Goal: Task Accomplishment & Management: Complete application form

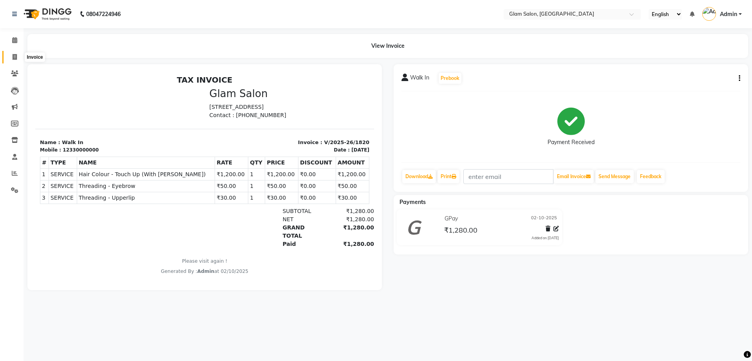
click at [13, 59] on icon at bounding box center [15, 57] width 4 height 6
select select "service"
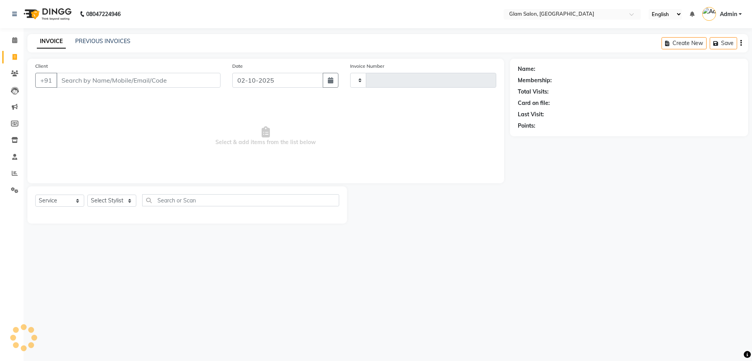
type input "1821"
select select "5447"
click at [127, 85] on input "Client" at bounding box center [138, 80] width 164 height 15
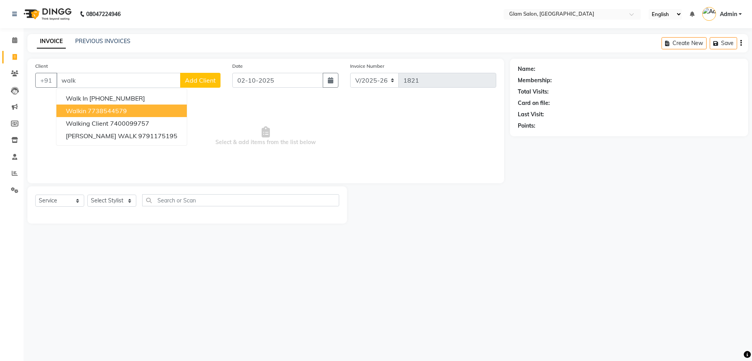
click at [106, 108] on ngb-highlight "7738544579" at bounding box center [107, 111] width 39 height 8
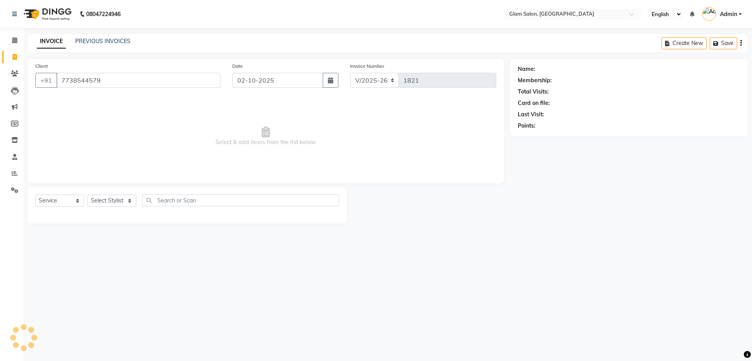
type input "7738544579"
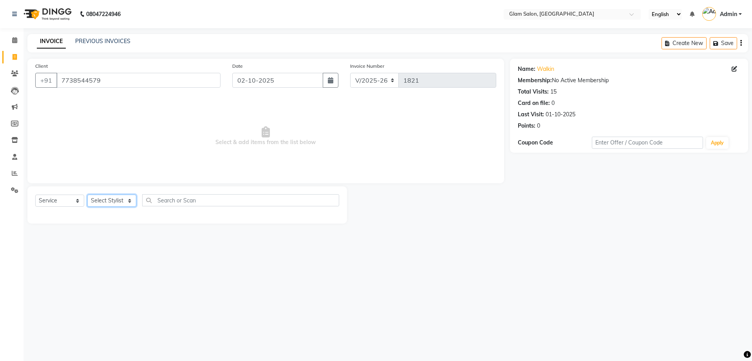
click at [118, 204] on select "Select Stylist Akshay [PERSON_NAME] [PERSON_NAME] [PERSON_NAME] [PERSON_NAME]" at bounding box center [111, 201] width 49 height 12
select select "91622"
click at [87, 195] on select "Select Stylist Akshay [PERSON_NAME] [PERSON_NAME] [PERSON_NAME] [PERSON_NAME]" at bounding box center [111, 201] width 49 height 12
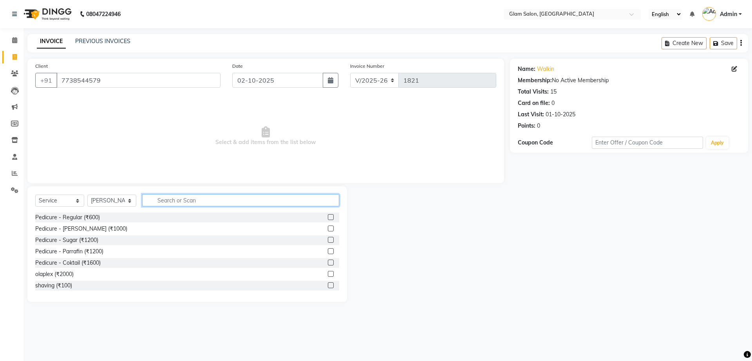
click at [200, 198] on input "text" at bounding box center [240, 200] width 197 height 12
type input "hair"
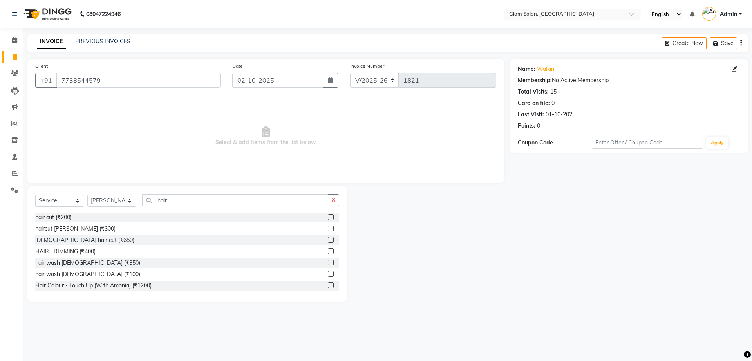
click at [328, 218] on label at bounding box center [331, 217] width 6 height 6
click at [328, 218] on input "checkbox" at bounding box center [330, 217] width 5 height 5
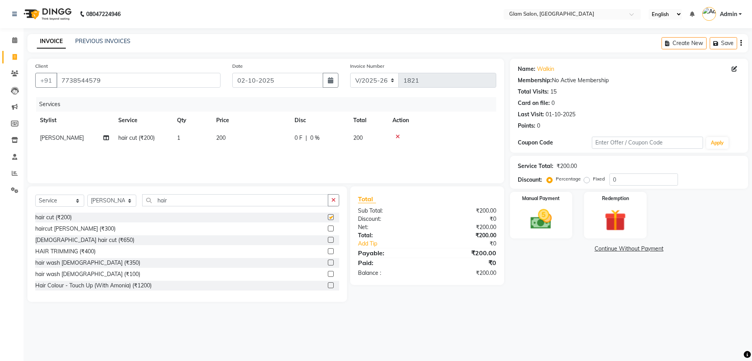
checkbox input "false"
click at [247, 140] on td "200" at bounding box center [250, 138] width 78 height 18
select select "91622"
click at [247, 140] on td "1" at bounding box center [228, 144] width 39 height 30
click at [418, 133] on td "200" at bounding box center [418, 144] width 39 height 30
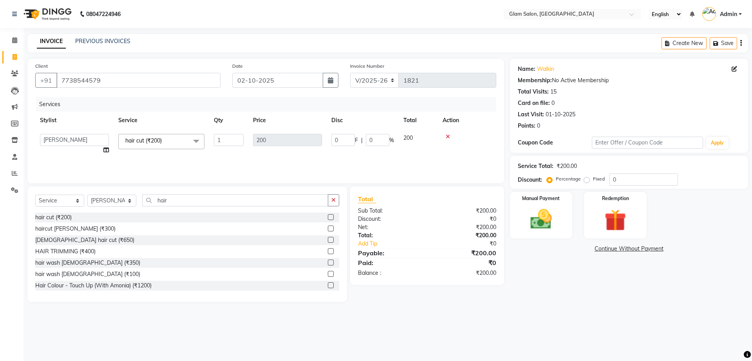
click at [414, 140] on td "200" at bounding box center [418, 144] width 39 height 30
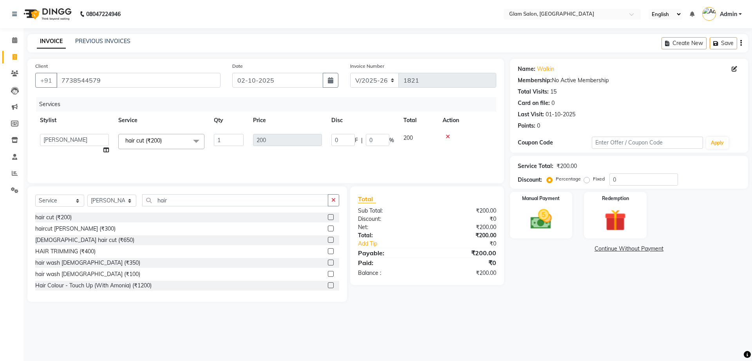
click at [328, 277] on div at bounding box center [330, 275] width 5 height 8
click at [328, 274] on label at bounding box center [331, 274] width 6 height 6
click at [328, 274] on input "checkbox" at bounding box center [330, 274] width 5 height 5
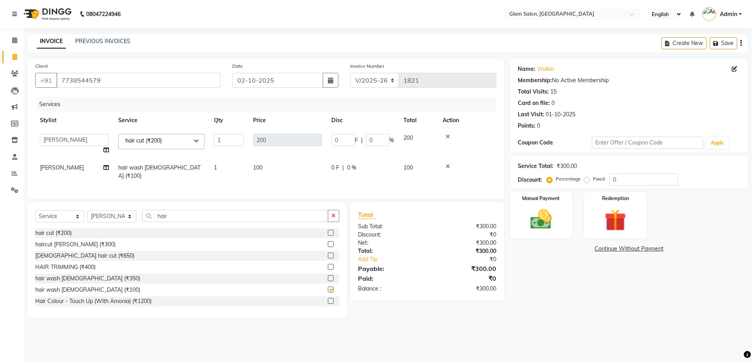
checkbox input "false"
click at [265, 166] on td "100" at bounding box center [287, 172] width 78 height 26
select select "91622"
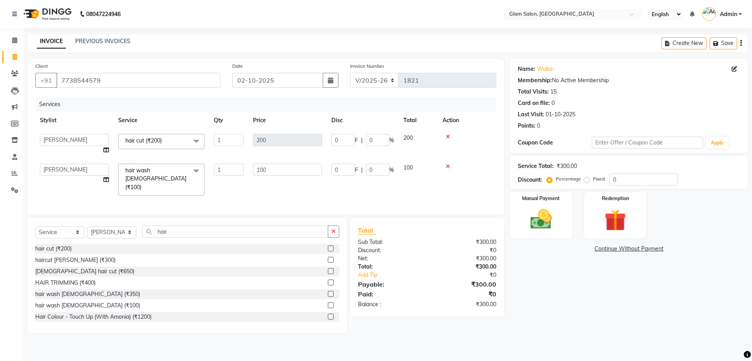
click at [265, 166] on input "100" at bounding box center [287, 170] width 69 height 12
click at [276, 168] on input "100" at bounding box center [287, 170] width 69 height 12
type input "120"
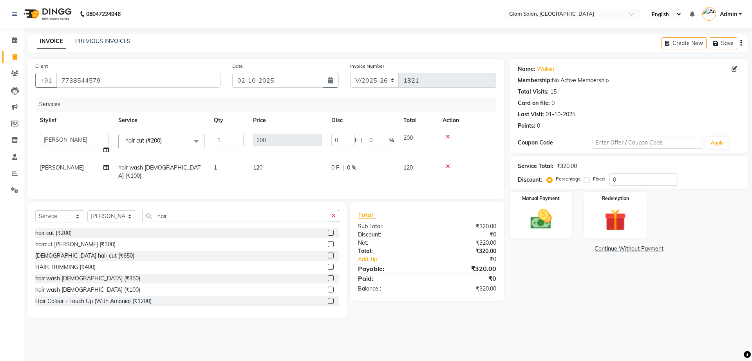
click at [446, 137] on icon at bounding box center [448, 136] width 4 height 5
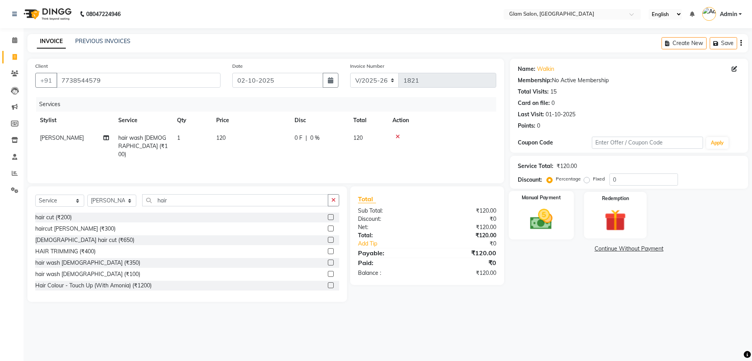
click at [552, 222] on img at bounding box center [541, 219] width 36 height 26
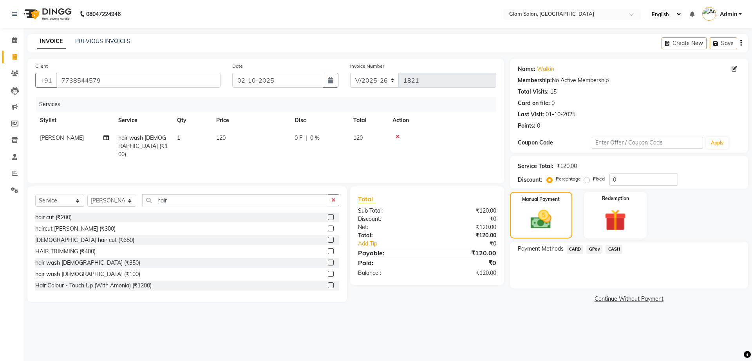
click at [596, 252] on div "GPay" at bounding box center [592, 250] width 19 height 11
click at [596, 252] on span "GPay" at bounding box center [594, 249] width 16 height 9
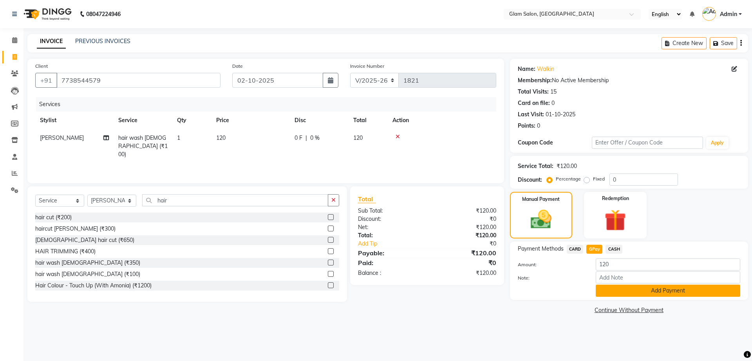
click at [626, 296] on button "Add Payment" at bounding box center [667, 291] width 144 height 12
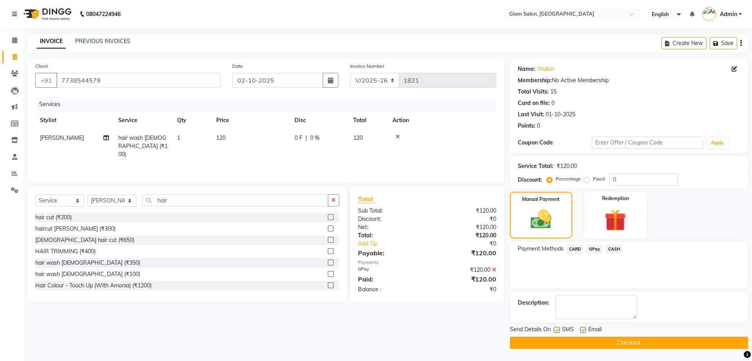
click at [615, 348] on button "Checkout" at bounding box center [629, 343] width 238 height 12
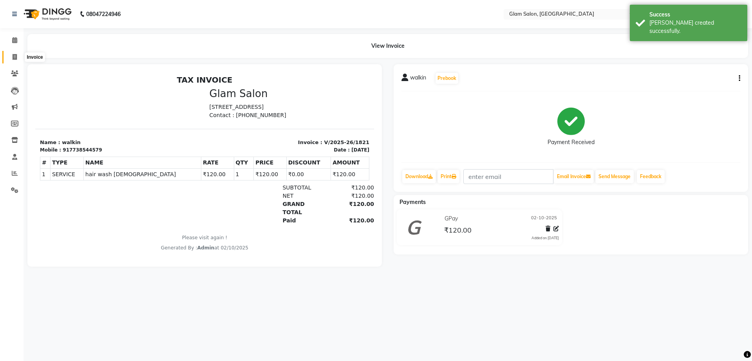
click at [13, 60] on icon at bounding box center [15, 57] width 4 height 6
select select "service"
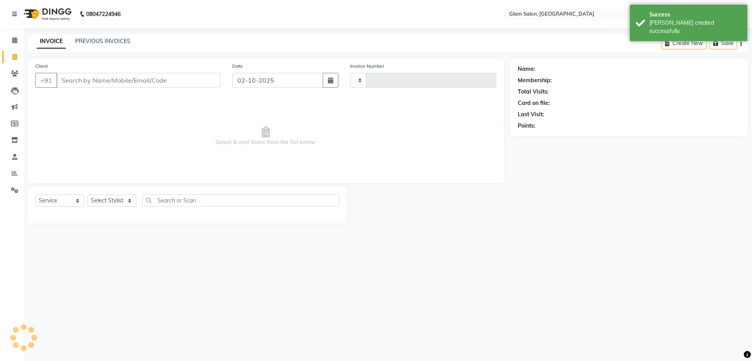
type input "1822"
select select "5447"
click at [158, 83] on input "Client" at bounding box center [138, 80] width 164 height 15
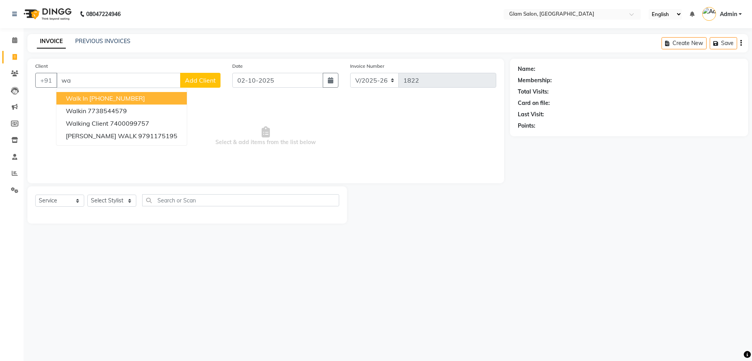
type input "w"
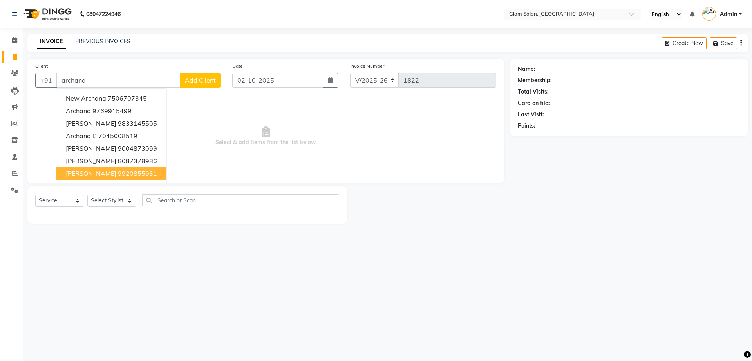
click at [101, 175] on span "[PERSON_NAME]" at bounding box center [91, 174] width 51 height 8
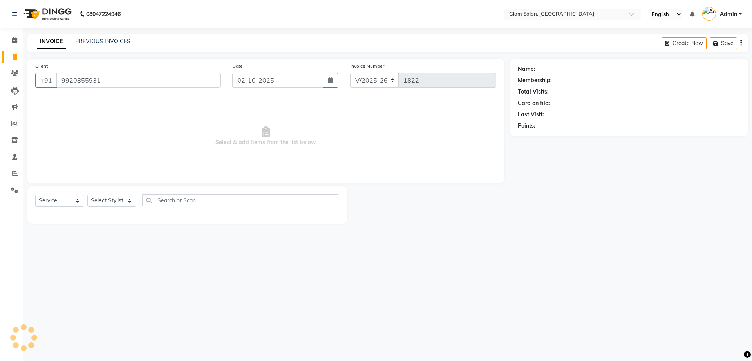
type input "9920855931"
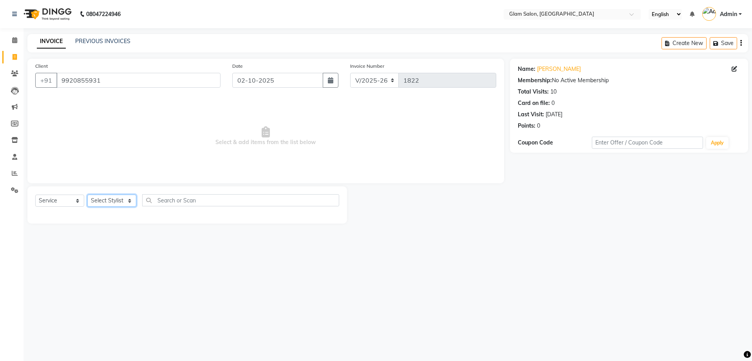
click at [129, 198] on select "Select Stylist Akshay [PERSON_NAME] [PERSON_NAME] [PERSON_NAME] [PERSON_NAME]" at bounding box center [111, 201] width 49 height 12
select select "91624"
click at [87, 195] on select "Select Stylist Akshay [PERSON_NAME] [PERSON_NAME] [PERSON_NAME] [PERSON_NAME]" at bounding box center [111, 201] width 49 height 12
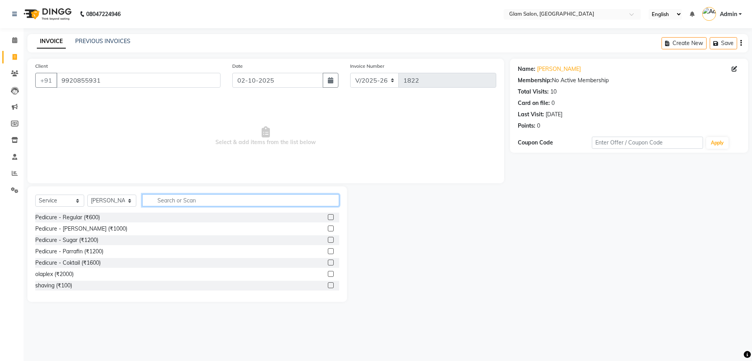
click at [193, 204] on input "text" at bounding box center [240, 200] width 197 height 12
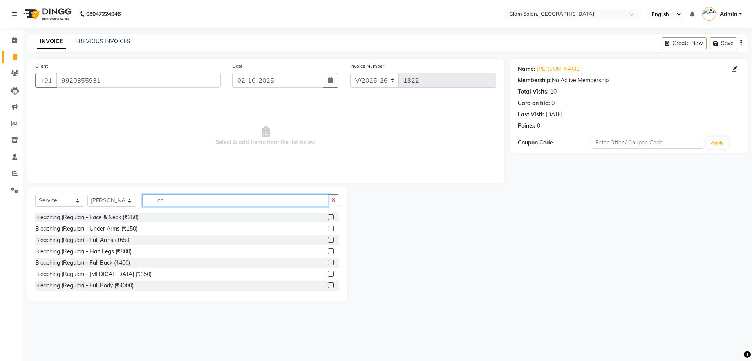
type input "c"
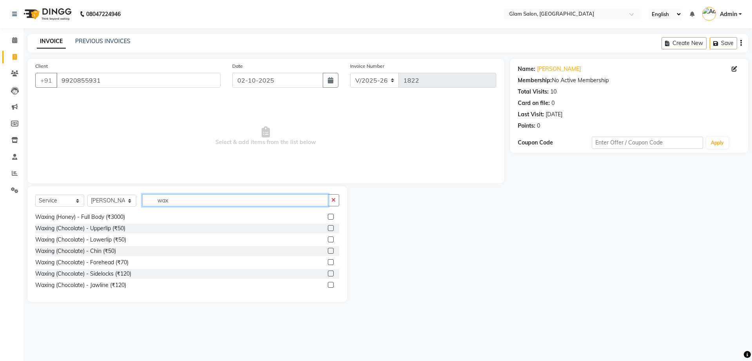
scroll to position [195, 0]
type input "wax"
click at [328, 251] on label at bounding box center [331, 249] width 6 height 6
click at [328, 251] on input "checkbox" at bounding box center [330, 249] width 5 height 5
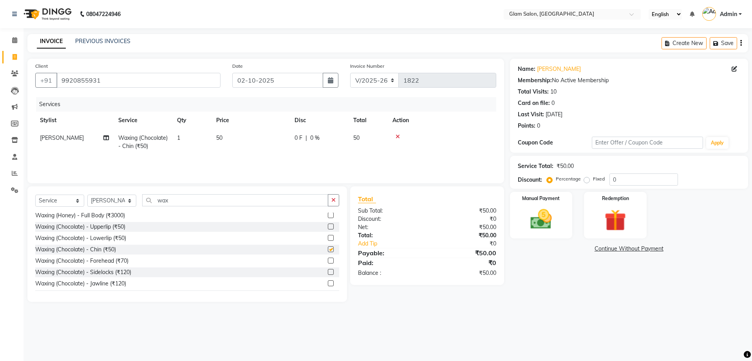
checkbox input "false"
click at [224, 138] on td "50" at bounding box center [250, 142] width 78 height 26
select select "91624"
click at [268, 144] on input "50" at bounding box center [287, 140] width 69 height 12
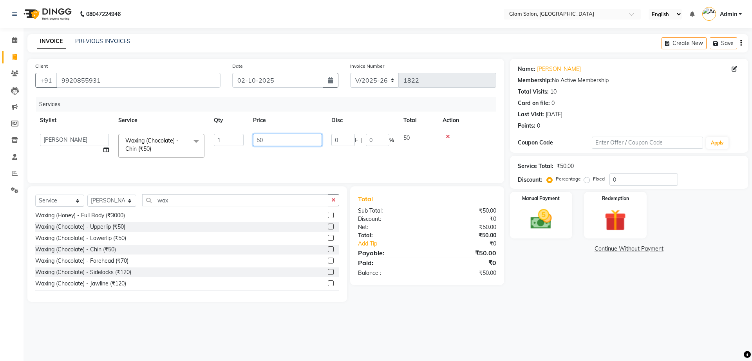
type input "5"
type input "70"
click at [545, 227] on img at bounding box center [541, 219] width 36 height 26
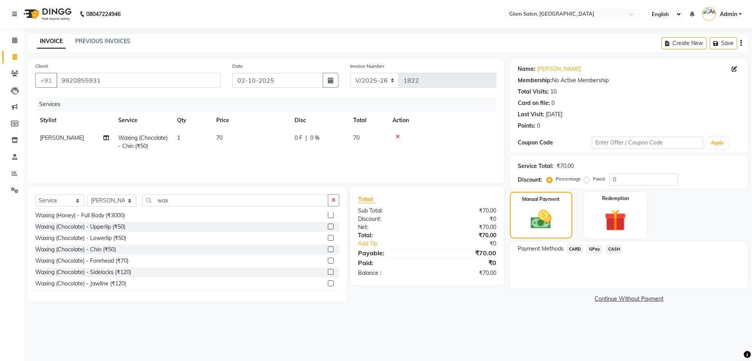
click at [595, 251] on span "GPay" at bounding box center [594, 249] width 16 height 9
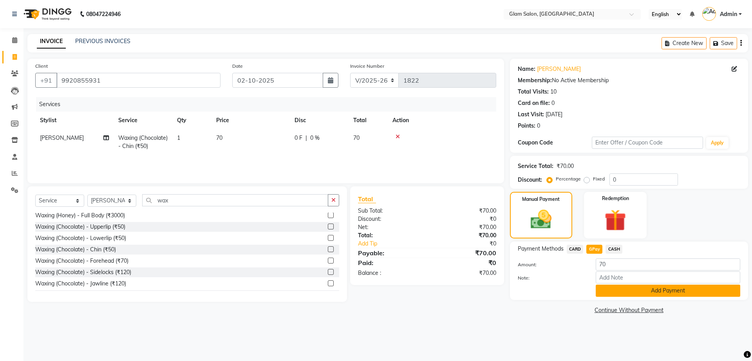
click at [608, 292] on button "Add Payment" at bounding box center [667, 291] width 144 height 12
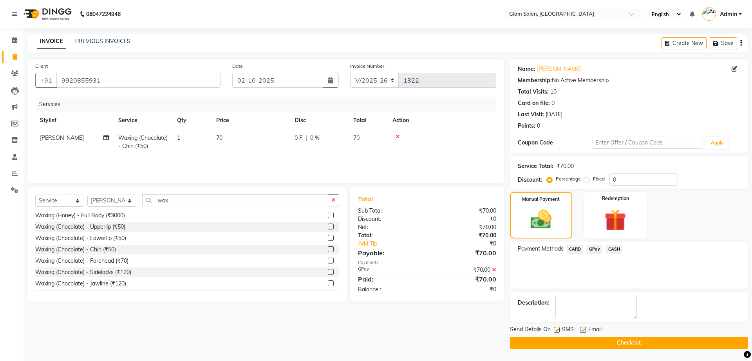
click at [583, 328] on label at bounding box center [583, 330] width 6 height 6
click at [583, 328] on input "checkbox" at bounding box center [582, 330] width 5 height 5
checkbox input "false"
click at [557, 330] on label at bounding box center [557, 330] width 6 height 6
click at [557, 330] on input "checkbox" at bounding box center [556, 330] width 5 height 5
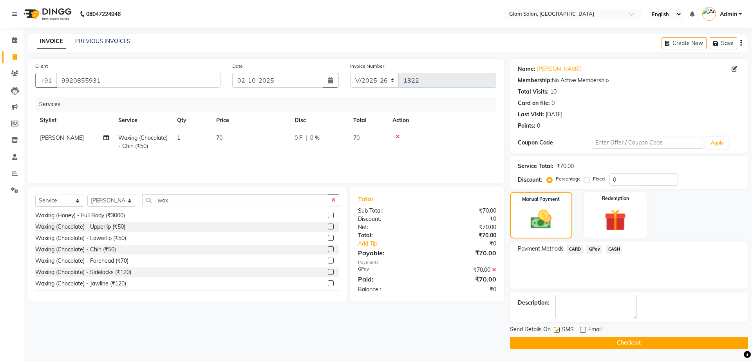
checkbox input "false"
click at [566, 343] on button "Checkout" at bounding box center [629, 343] width 238 height 12
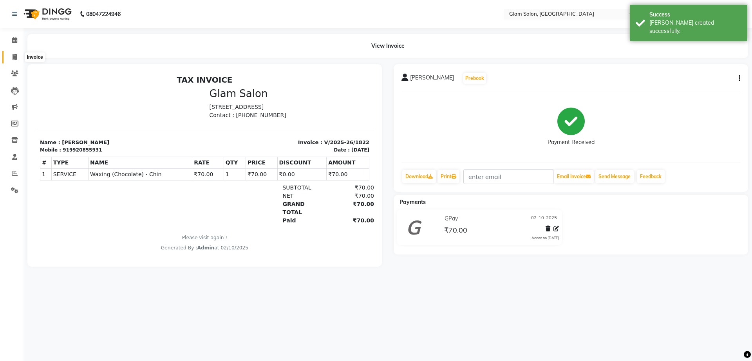
click at [13, 56] on icon at bounding box center [15, 57] width 4 height 6
select select "service"
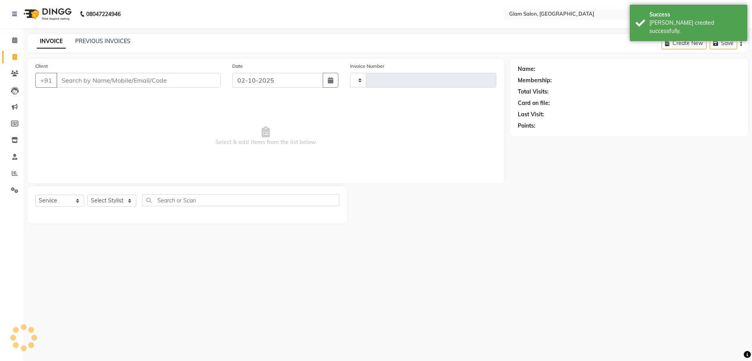
type input "1823"
select select "5447"
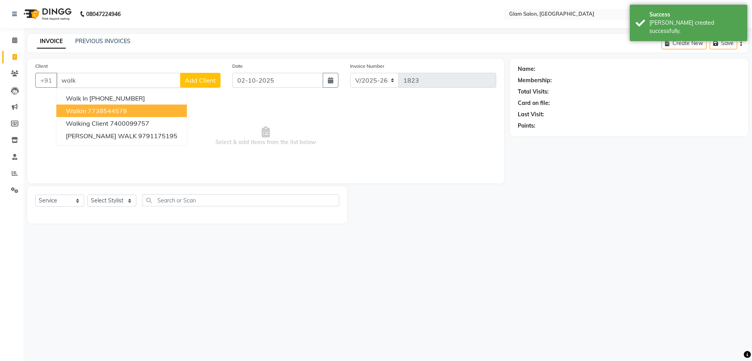
click at [137, 108] on button "walkin 7738544579" at bounding box center [121, 111] width 130 height 13
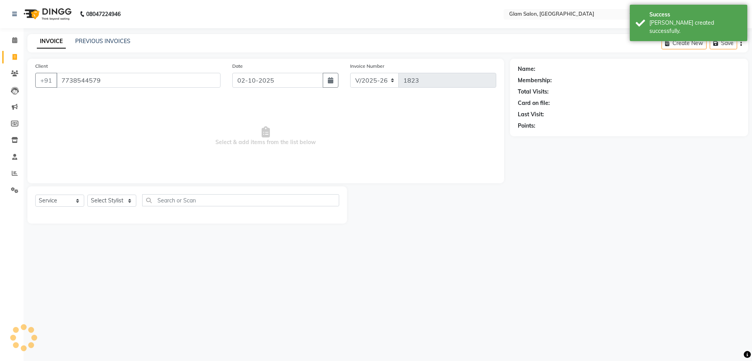
type input "7738544579"
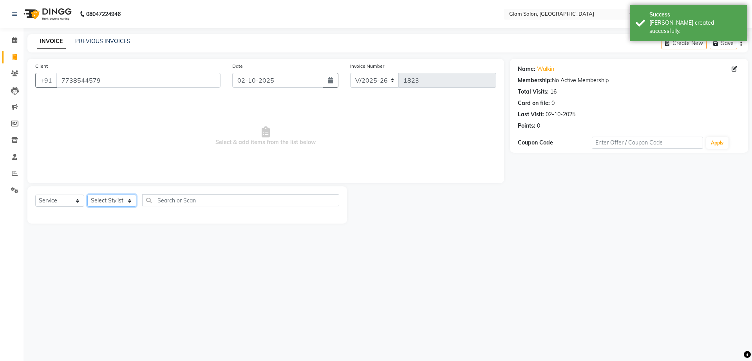
click at [133, 206] on select "Select Stylist Akshay [PERSON_NAME] [PERSON_NAME] [PERSON_NAME] [PERSON_NAME]" at bounding box center [111, 201] width 49 height 12
select select "91624"
click at [87, 195] on select "Select Stylist Akshay [PERSON_NAME] [PERSON_NAME] [PERSON_NAME] [PERSON_NAME]" at bounding box center [111, 201] width 49 height 12
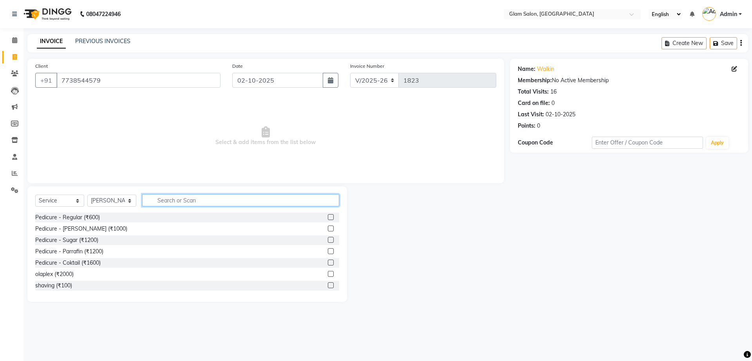
click at [187, 197] on input "text" at bounding box center [240, 200] width 197 height 12
type input "eye"
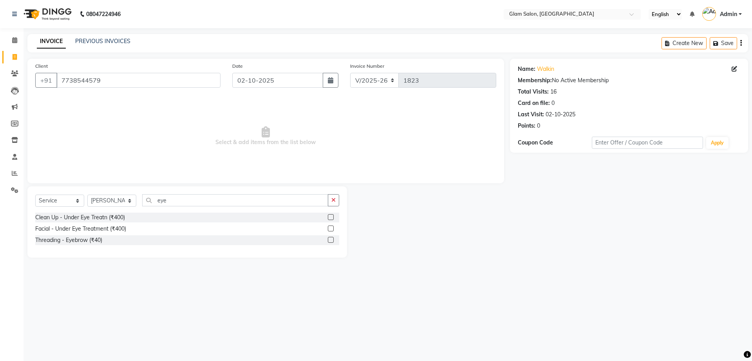
click at [328, 238] on label at bounding box center [331, 240] width 6 height 6
click at [328, 238] on input "checkbox" at bounding box center [330, 240] width 5 height 5
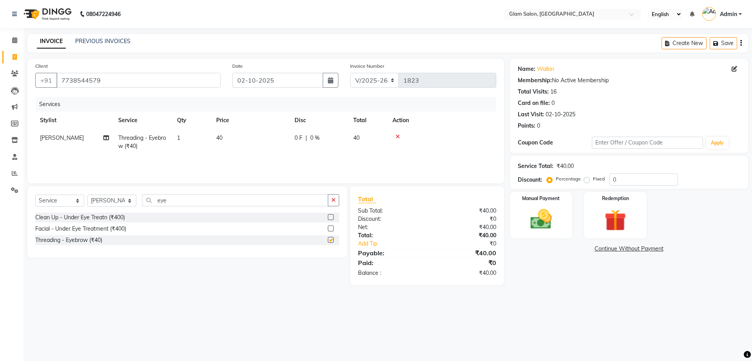
checkbox input "false"
click at [223, 137] on td "40" at bounding box center [250, 142] width 78 height 26
select select "91624"
click at [238, 140] on td "40" at bounding box center [250, 142] width 78 height 26
select select "91624"
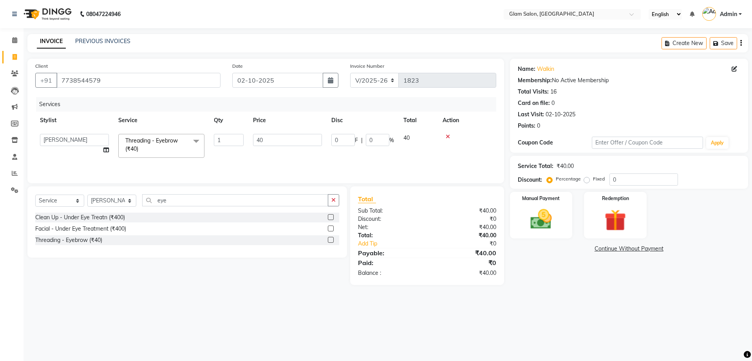
click at [238, 140] on input "1" at bounding box center [229, 140] width 30 height 12
click at [272, 139] on td "40" at bounding box center [250, 142] width 78 height 26
select select "91624"
click at [268, 138] on input "40" at bounding box center [287, 140] width 69 height 12
type input "4"
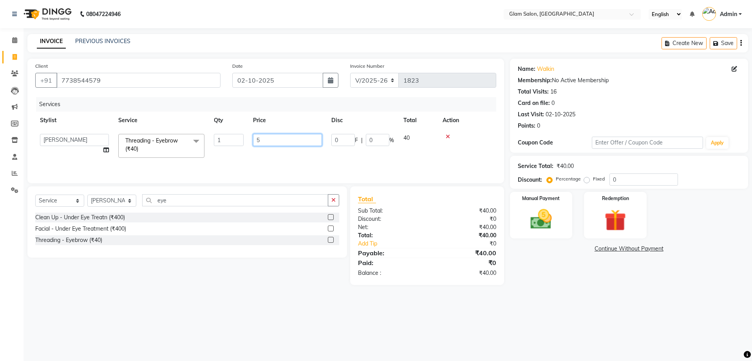
type input "50"
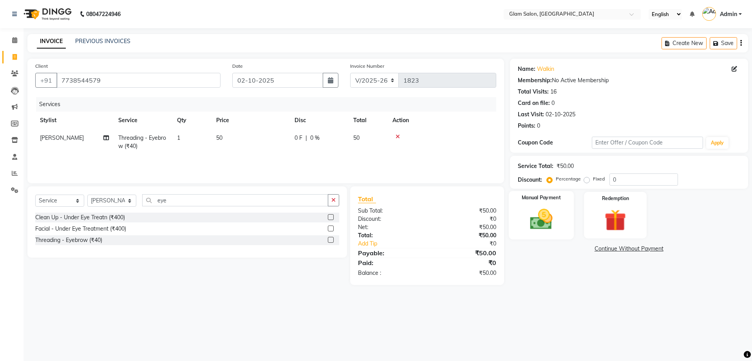
click at [534, 214] on img at bounding box center [541, 219] width 36 height 26
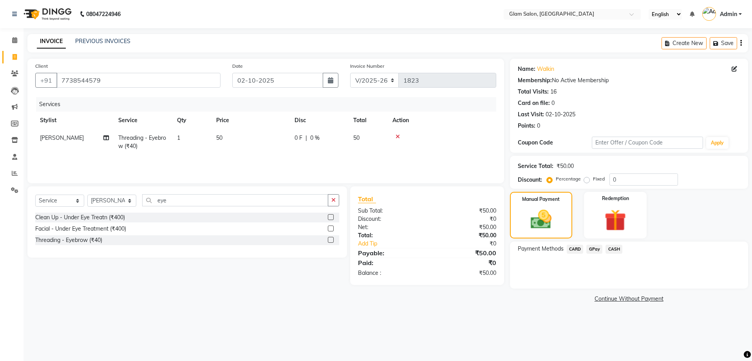
click at [589, 253] on span "GPay" at bounding box center [594, 249] width 16 height 9
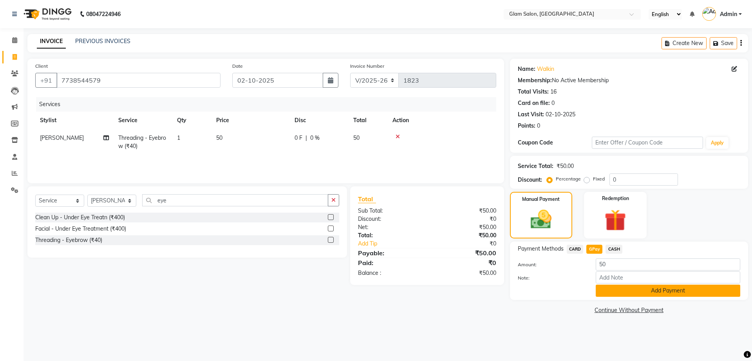
click at [618, 291] on button "Add Payment" at bounding box center [667, 291] width 144 height 12
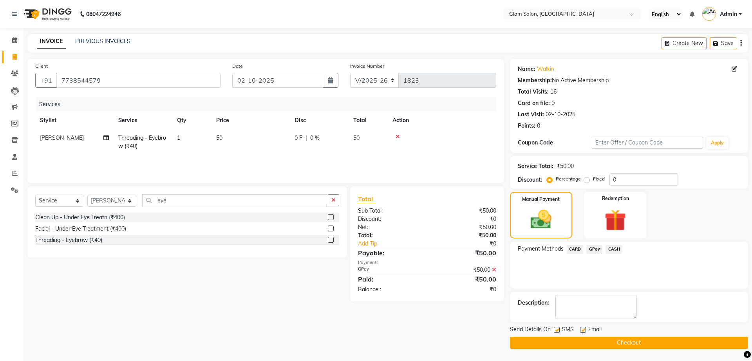
click at [607, 340] on button "Checkout" at bounding box center [629, 343] width 238 height 12
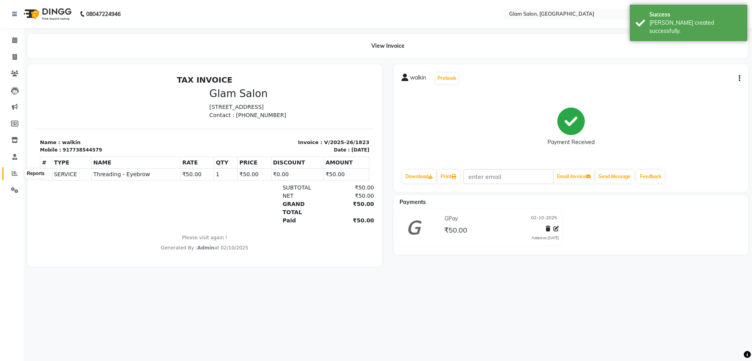
click at [13, 172] on icon at bounding box center [15, 173] width 6 height 6
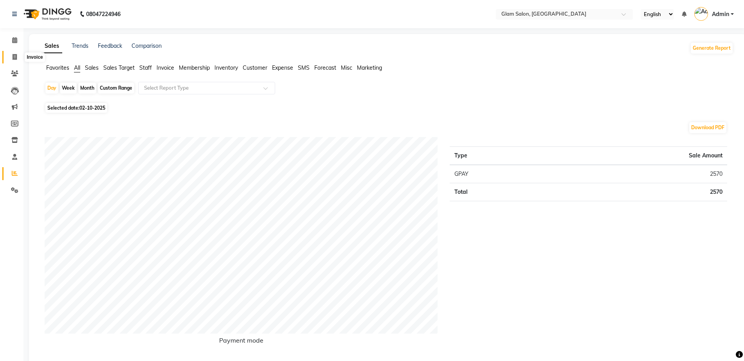
click at [13, 58] on icon at bounding box center [15, 57] width 4 height 6
select select "5447"
select select "service"
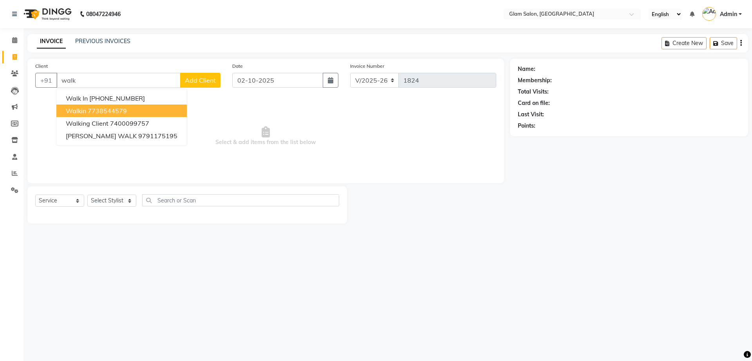
click at [83, 113] on span "walkin" at bounding box center [76, 111] width 20 height 8
type input "7738544579"
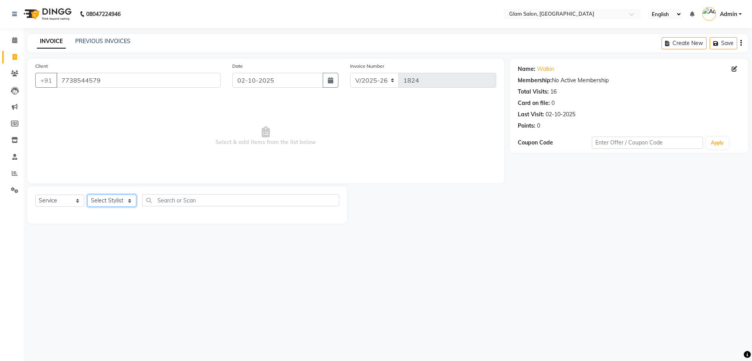
click at [121, 202] on select "Select Stylist Akshay [PERSON_NAME] [PERSON_NAME] [PERSON_NAME] [PERSON_NAME]" at bounding box center [111, 201] width 49 height 12
select select "91622"
click at [87, 195] on select "Select Stylist Akshay [PERSON_NAME] [PERSON_NAME] [PERSON_NAME] [PERSON_NAME]" at bounding box center [111, 201] width 49 height 12
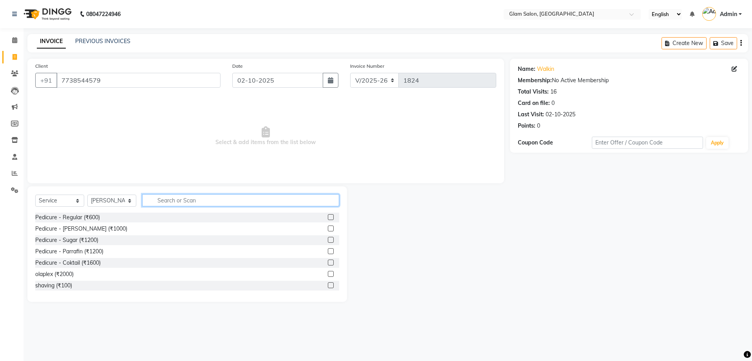
click at [200, 197] on input "text" at bounding box center [240, 200] width 197 height 12
type input "hai"
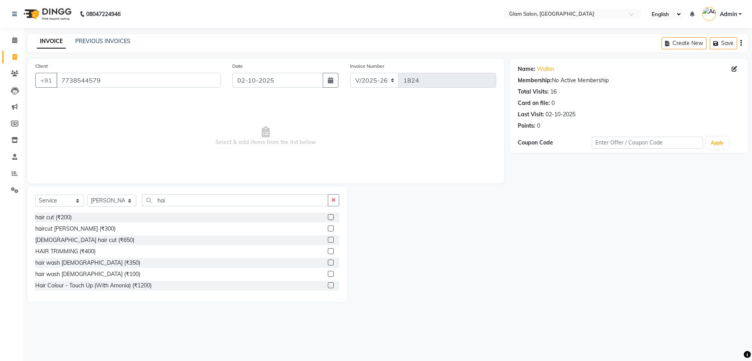
click at [111, 215] on div "hair cut (₹200)" at bounding box center [187, 218] width 304 height 10
click at [328, 218] on label at bounding box center [331, 217] width 6 height 6
click at [328, 218] on input "checkbox" at bounding box center [330, 217] width 5 height 5
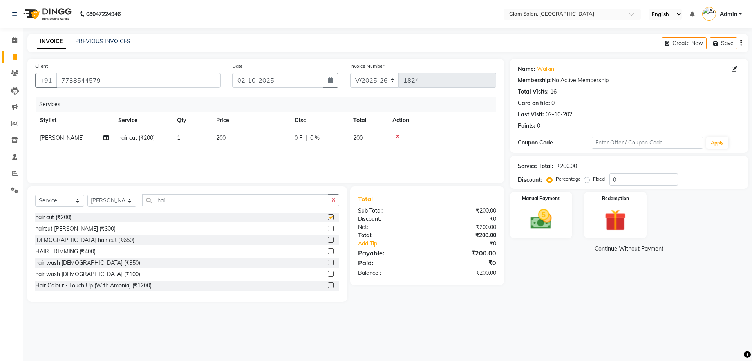
checkbox input "false"
click at [225, 138] on span "200" at bounding box center [220, 137] width 9 height 7
select select "91622"
click at [225, 138] on input "1" at bounding box center [229, 140] width 30 height 12
click at [287, 138] on td "200" at bounding box center [250, 138] width 78 height 18
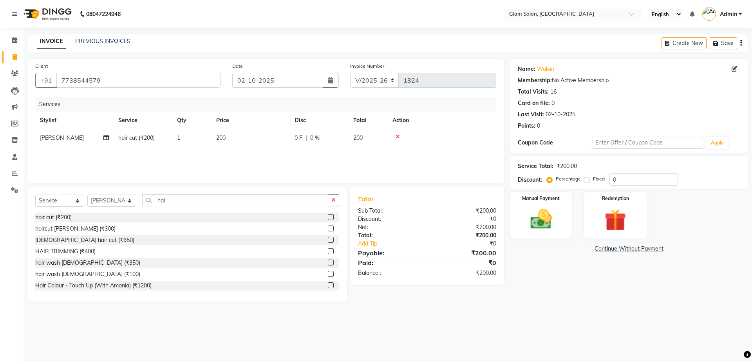
select select "91622"
click at [278, 147] on td "200" at bounding box center [287, 144] width 78 height 30
click at [270, 156] on td "200" at bounding box center [287, 144] width 78 height 30
click at [96, 218] on div "hair cut (₹200)" at bounding box center [187, 218] width 304 height 10
click at [328, 219] on label at bounding box center [331, 217] width 6 height 6
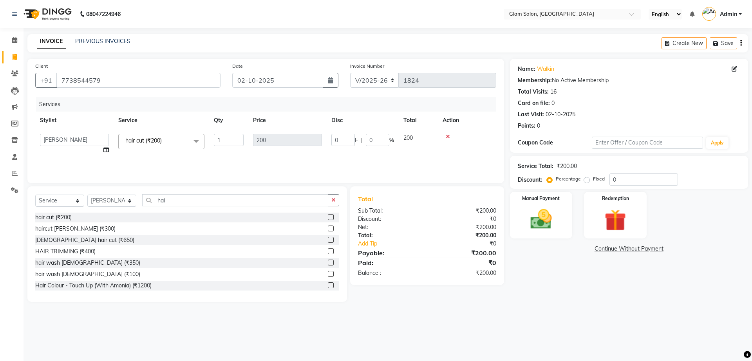
click at [328, 219] on input "checkbox" at bounding box center [330, 217] width 5 height 5
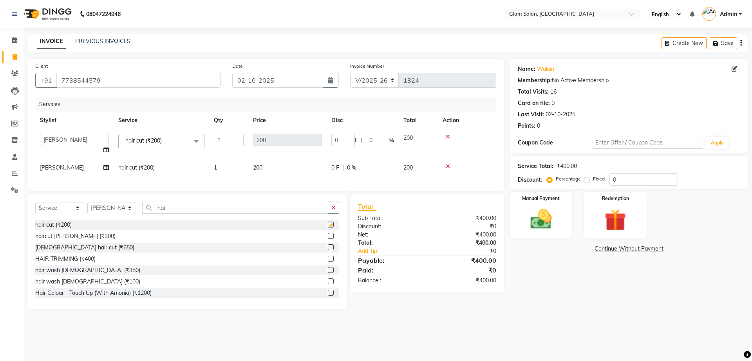
checkbox input "false"
click at [269, 169] on td "200" at bounding box center [287, 168] width 78 height 18
select select "91622"
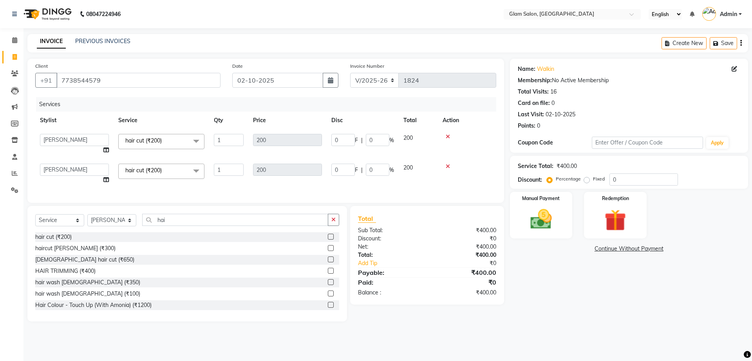
click at [448, 137] on icon at bounding box center [448, 136] width 4 height 5
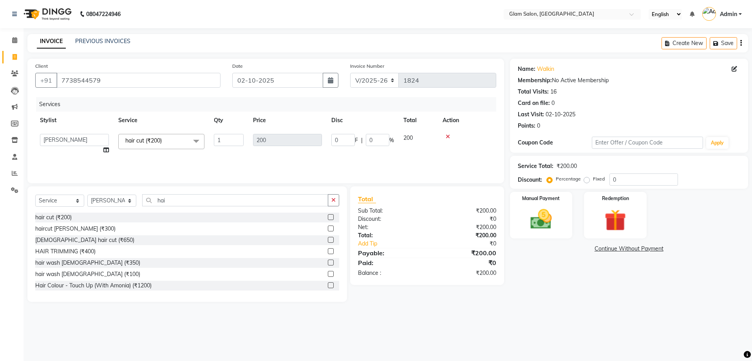
click at [448, 138] on icon at bounding box center [448, 136] width 4 height 5
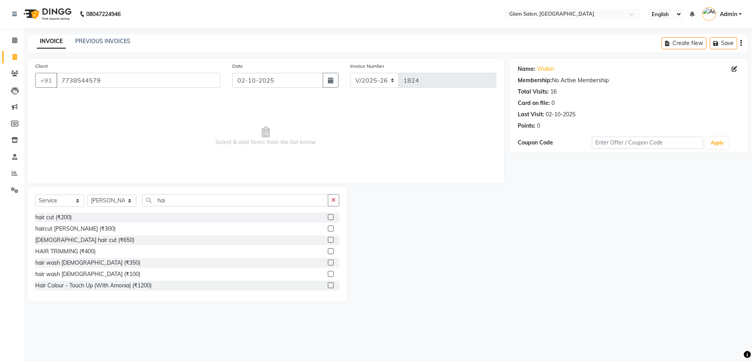
click at [154, 220] on div "hair cut (₹200)" at bounding box center [187, 218] width 304 height 10
click at [328, 219] on label at bounding box center [331, 217] width 6 height 6
click at [328, 219] on input "checkbox" at bounding box center [330, 217] width 5 height 5
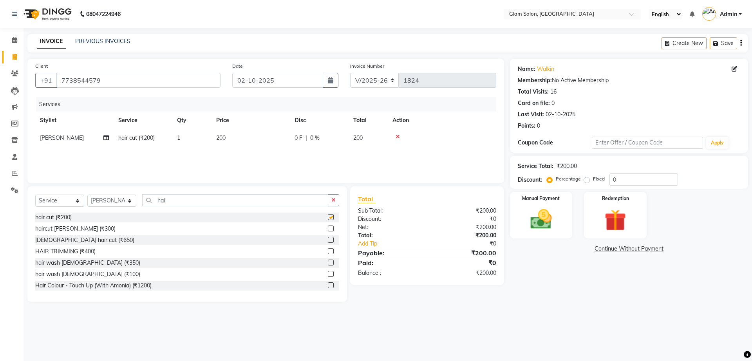
checkbox input "false"
click at [223, 138] on span "200" at bounding box center [220, 137] width 9 height 7
select select "91622"
click at [328, 216] on label at bounding box center [331, 217] width 6 height 6
click at [328, 216] on input "checkbox" at bounding box center [330, 217] width 5 height 5
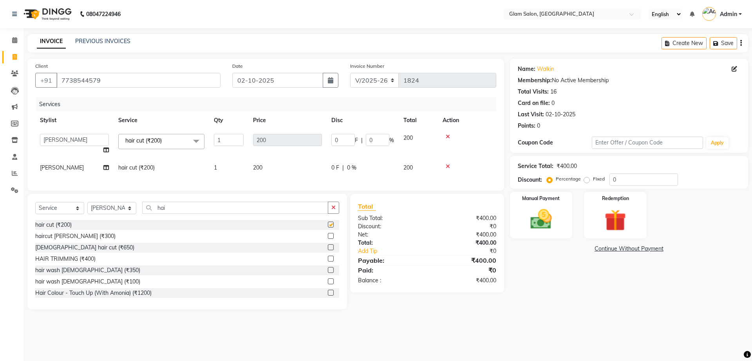
checkbox input "false"
click at [259, 166] on span "200" at bounding box center [257, 167] width 9 height 7
select select "91622"
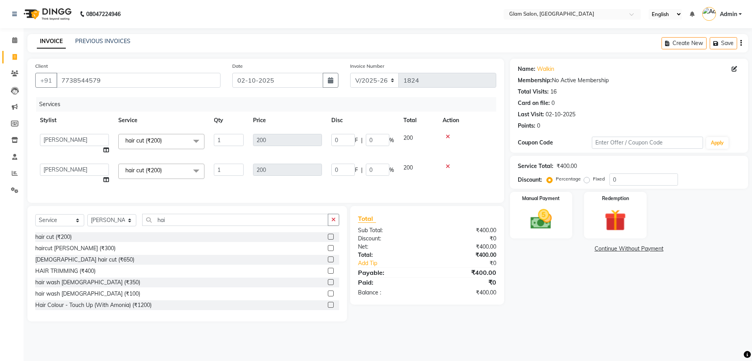
click at [448, 139] on icon at bounding box center [448, 136] width 4 height 5
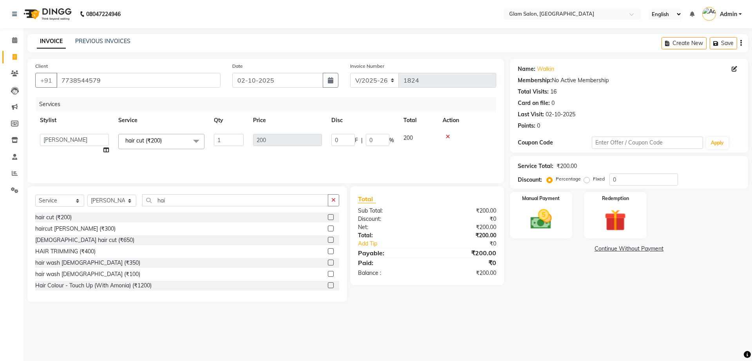
click at [448, 138] on icon at bounding box center [448, 136] width 4 height 5
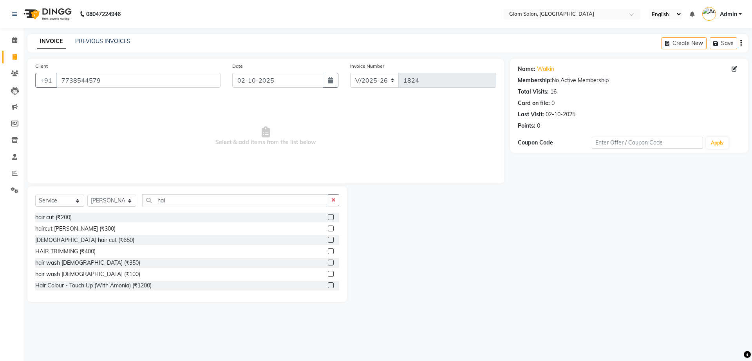
click at [328, 216] on label at bounding box center [331, 217] width 6 height 6
click at [328, 216] on input "checkbox" at bounding box center [330, 217] width 5 height 5
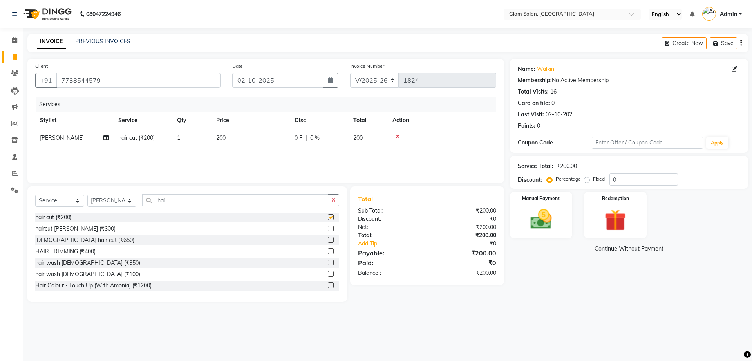
checkbox input "false"
click at [222, 135] on span "200" at bounding box center [220, 137] width 9 height 7
select select "91622"
click at [16, 57] on icon at bounding box center [15, 57] width 4 height 6
select select "service"
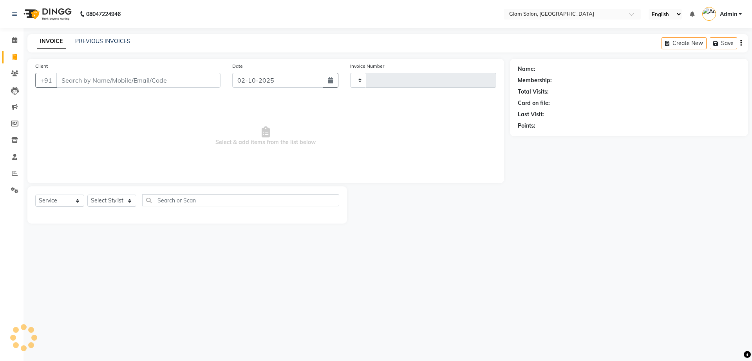
type input "1824"
select select "5447"
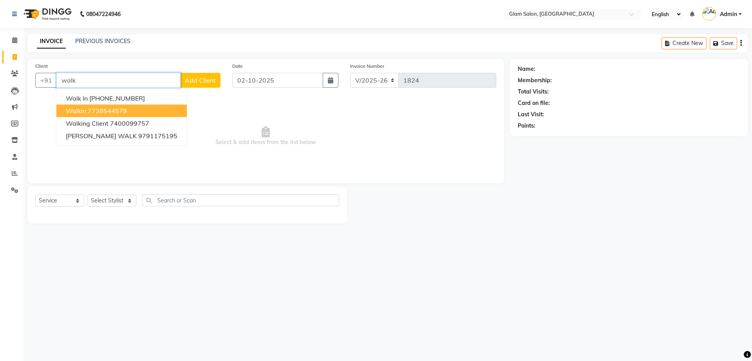
click at [85, 109] on span "walkin" at bounding box center [76, 111] width 20 height 8
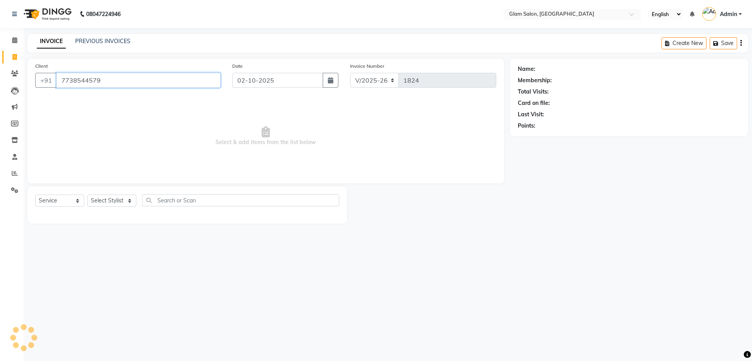
type input "7738544579"
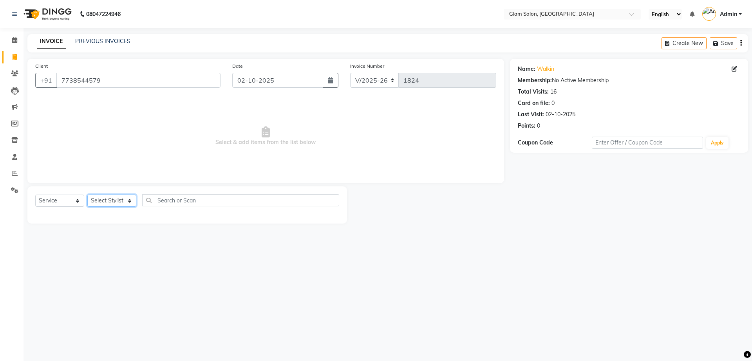
click at [97, 202] on select "Select Stylist Akshay [PERSON_NAME] [PERSON_NAME] [PERSON_NAME] [PERSON_NAME]" at bounding box center [111, 201] width 49 height 12
select select "91622"
click at [87, 195] on select "Select Stylist Akshay [PERSON_NAME] [PERSON_NAME] [PERSON_NAME] [PERSON_NAME]" at bounding box center [111, 201] width 49 height 12
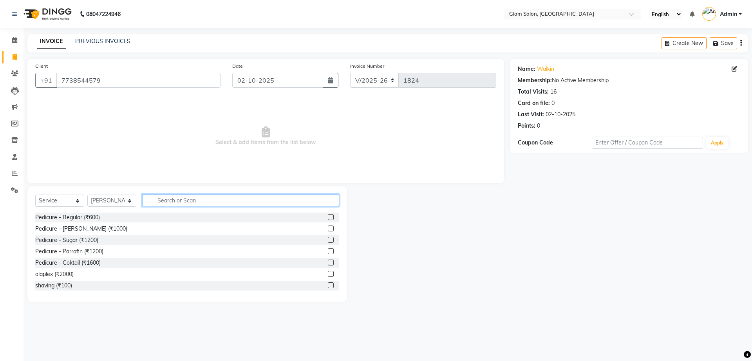
click at [165, 204] on input "text" at bounding box center [240, 200] width 197 height 12
type input "hair"
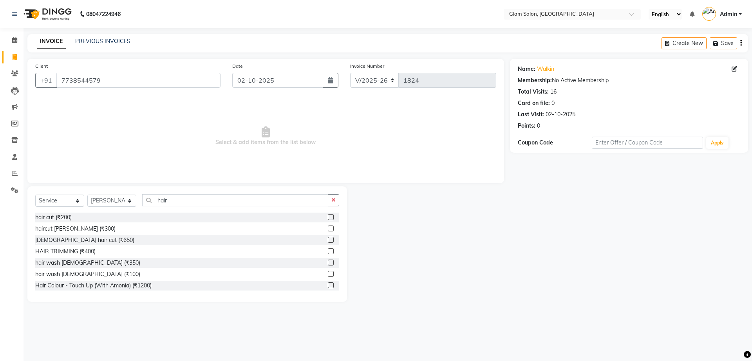
click at [328, 220] on label at bounding box center [331, 217] width 6 height 6
click at [328, 220] on input "checkbox" at bounding box center [330, 217] width 5 height 5
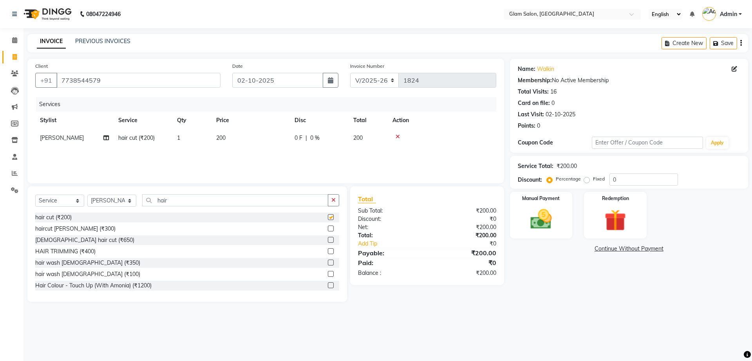
checkbox input "false"
click at [224, 136] on span "200" at bounding box center [220, 137] width 9 height 7
select select "91622"
click at [328, 230] on label at bounding box center [331, 228] width 6 height 6
click at [328, 230] on input "checkbox" at bounding box center [330, 228] width 5 height 5
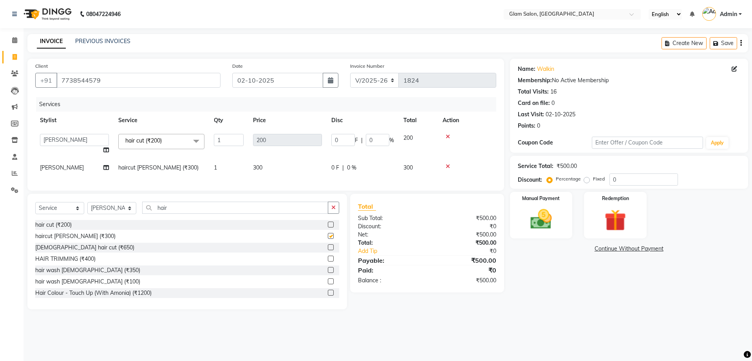
checkbox input "false"
click at [265, 166] on td "300" at bounding box center [287, 168] width 78 height 18
select select "91622"
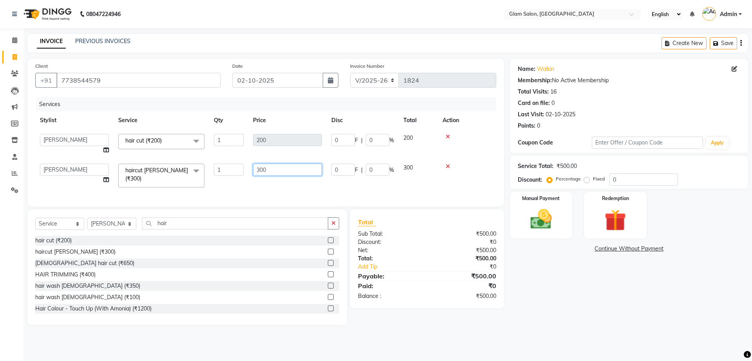
click at [269, 166] on input "300" at bounding box center [287, 170] width 69 height 12
type input "3"
type input "150"
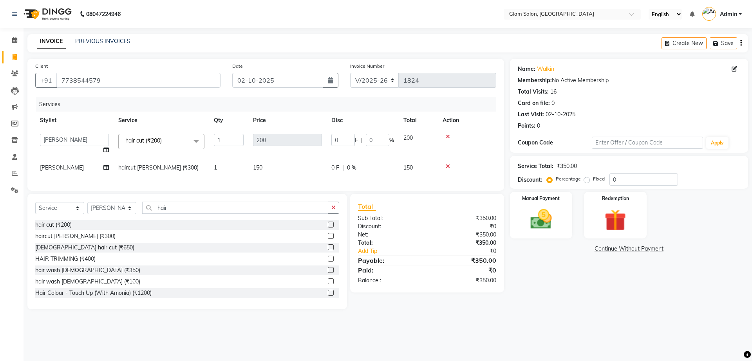
click at [447, 139] on icon at bounding box center [448, 136] width 4 height 5
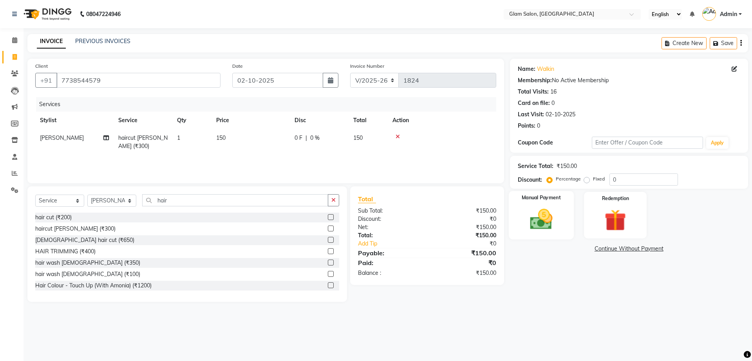
click at [530, 224] on img at bounding box center [541, 219] width 36 height 26
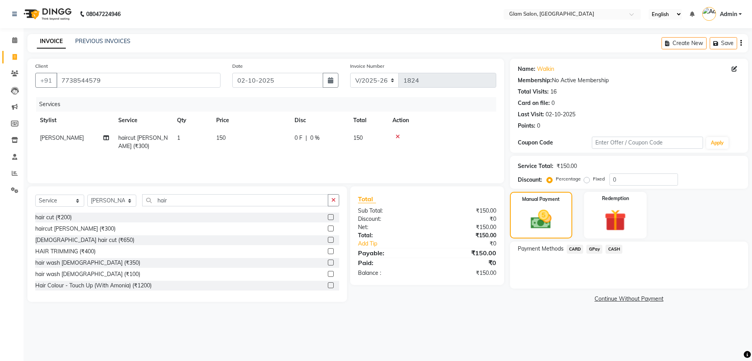
click at [595, 251] on span "GPay" at bounding box center [594, 249] width 16 height 9
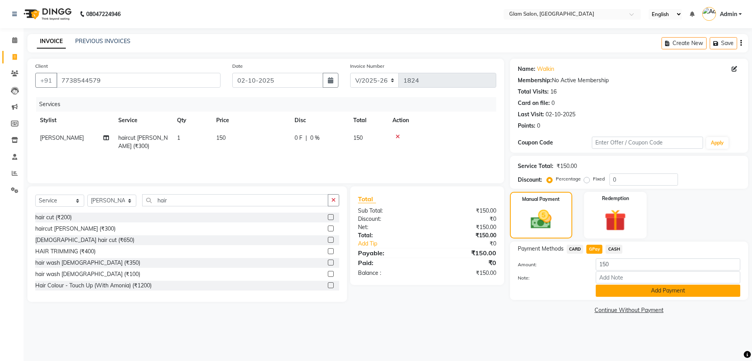
click at [630, 294] on button "Add Payment" at bounding box center [667, 291] width 144 height 12
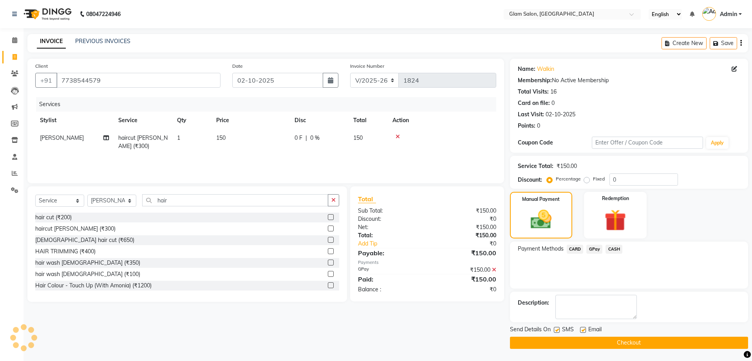
click at [598, 342] on button "Checkout" at bounding box center [629, 343] width 238 height 12
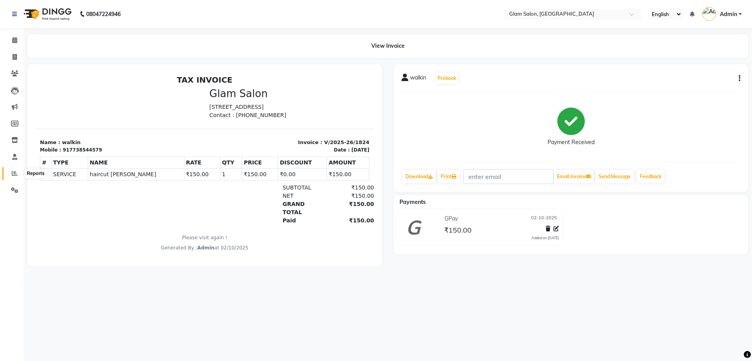
click at [13, 176] on span at bounding box center [15, 173] width 14 height 9
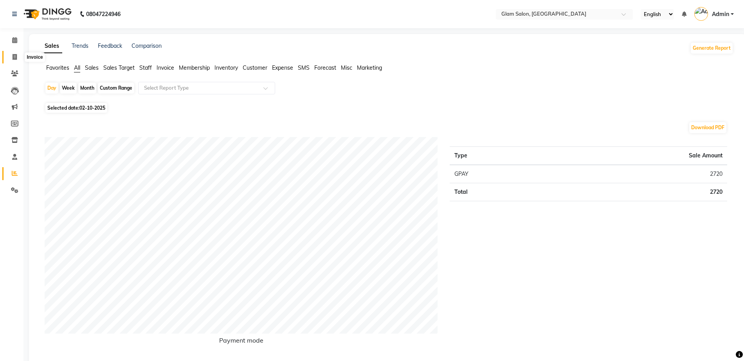
click at [13, 57] on icon at bounding box center [15, 57] width 4 height 6
select select "5447"
select select "service"
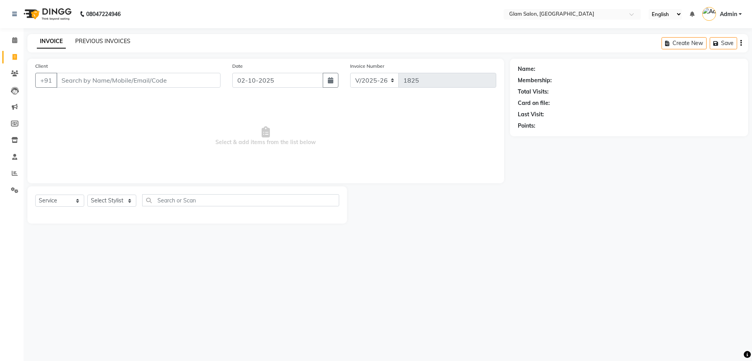
click at [114, 40] on link "PREVIOUS INVOICES" at bounding box center [102, 41] width 55 height 7
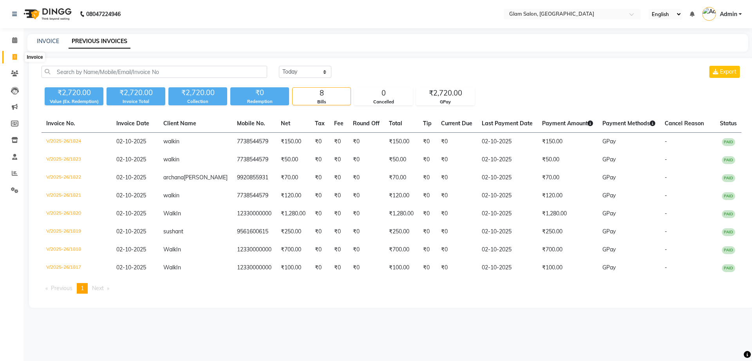
click at [14, 60] on span at bounding box center [15, 57] width 14 height 9
select select "service"
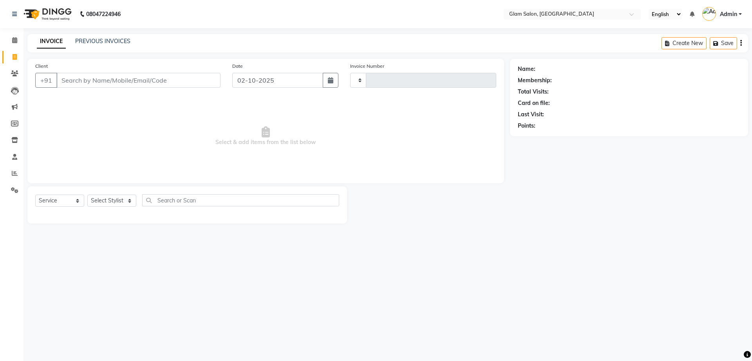
type input "1825"
select select "5447"
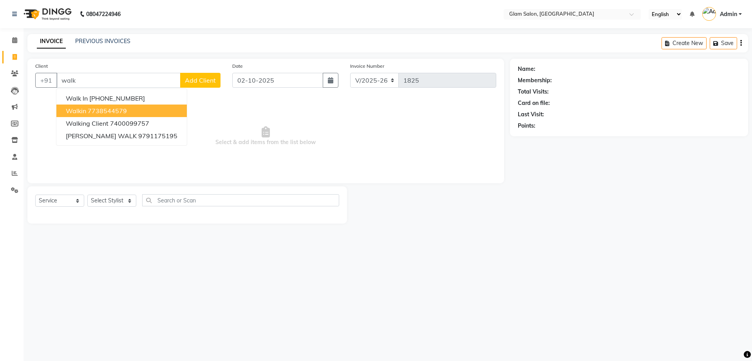
click at [100, 115] on button "walkin 7738544579" at bounding box center [121, 111] width 130 height 13
type input "7738544579"
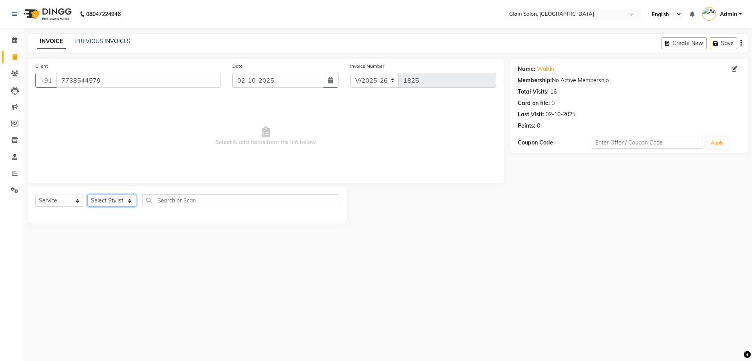
click at [115, 200] on select "Select Stylist Akshay [PERSON_NAME] [PERSON_NAME] [PERSON_NAME] [PERSON_NAME]" at bounding box center [111, 201] width 49 height 12
select select "91622"
click at [87, 195] on select "Select Stylist Akshay [PERSON_NAME] [PERSON_NAME] [PERSON_NAME] [PERSON_NAME]" at bounding box center [111, 201] width 49 height 12
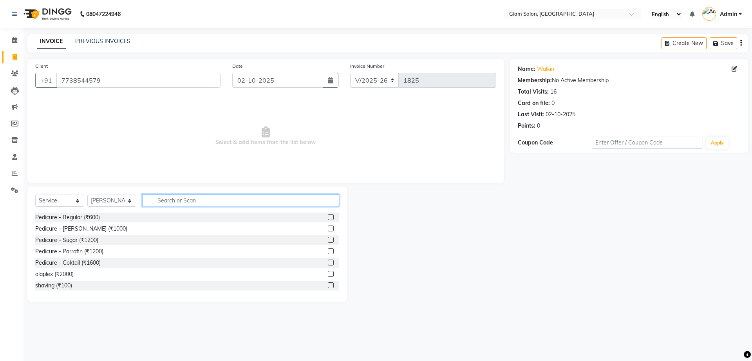
click at [181, 202] on input "text" at bounding box center [240, 200] width 197 height 12
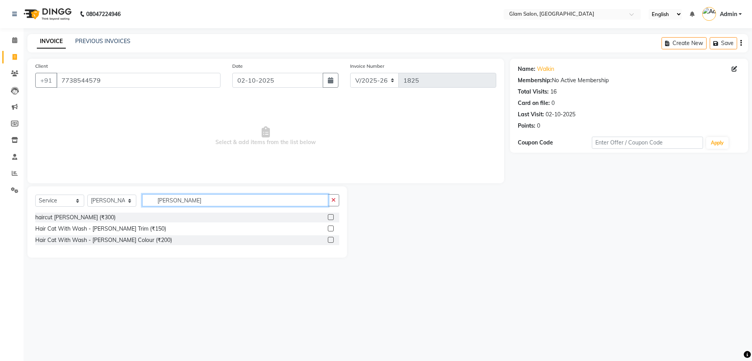
type input "[PERSON_NAME]"
click at [331, 218] on label at bounding box center [331, 217] width 6 height 6
click at [331, 218] on input "checkbox" at bounding box center [330, 217] width 5 height 5
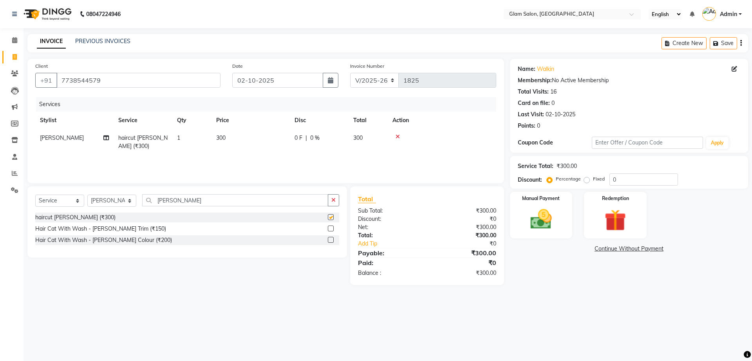
checkbox input "false"
click at [218, 135] on span "300" at bounding box center [220, 137] width 9 height 7
select select "91622"
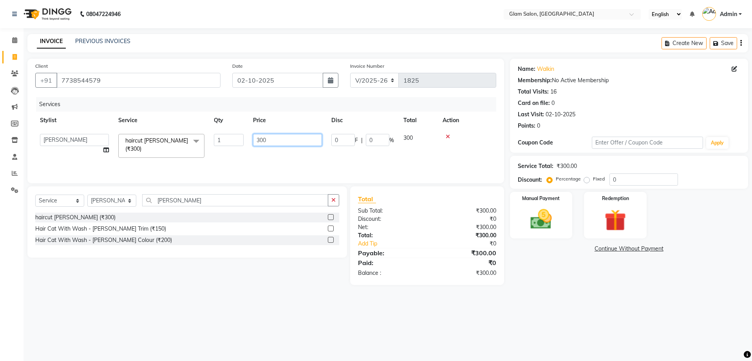
click at [277, 142] on input "300" at bounding box center [287, 140] width 69 height 12
type input "3"
type input "150"
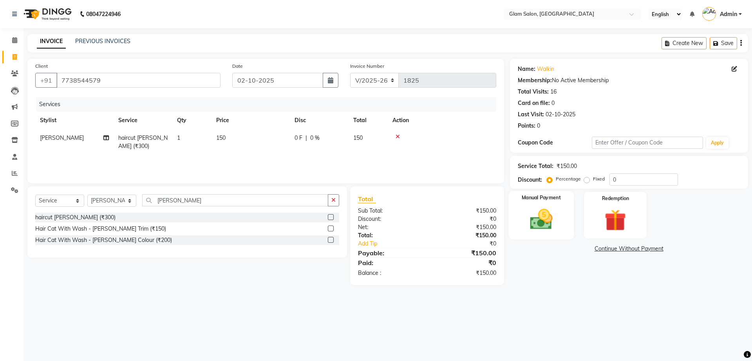
click at [552, 218] on img at bounding box center [541, 219] width 36 height 26
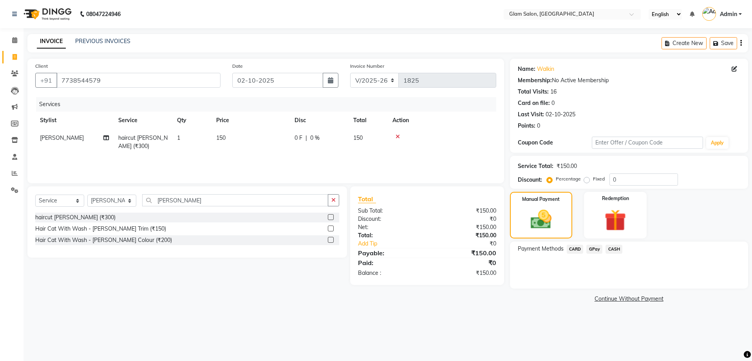
click at [605, 249] on span "CASH" at bounding box center [613, 249] width 17 height 9
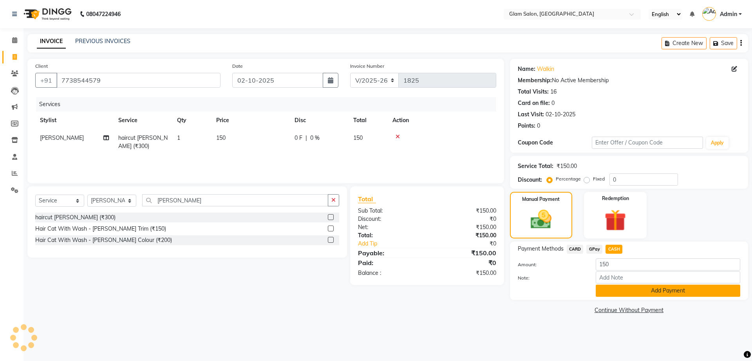
click at [621, 288] on button "Add Payment" at bounding box center [667, 291] width 144 height 12
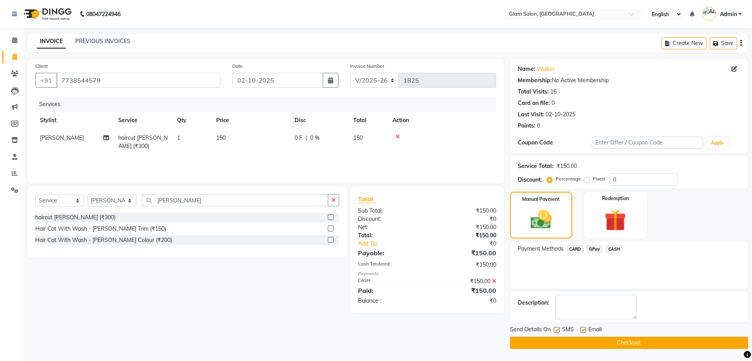
click at [576, 341] on button "Checkout" at bounding box center [629, 343] width 238 height 12
